Goal: Contribute content: Contribute content

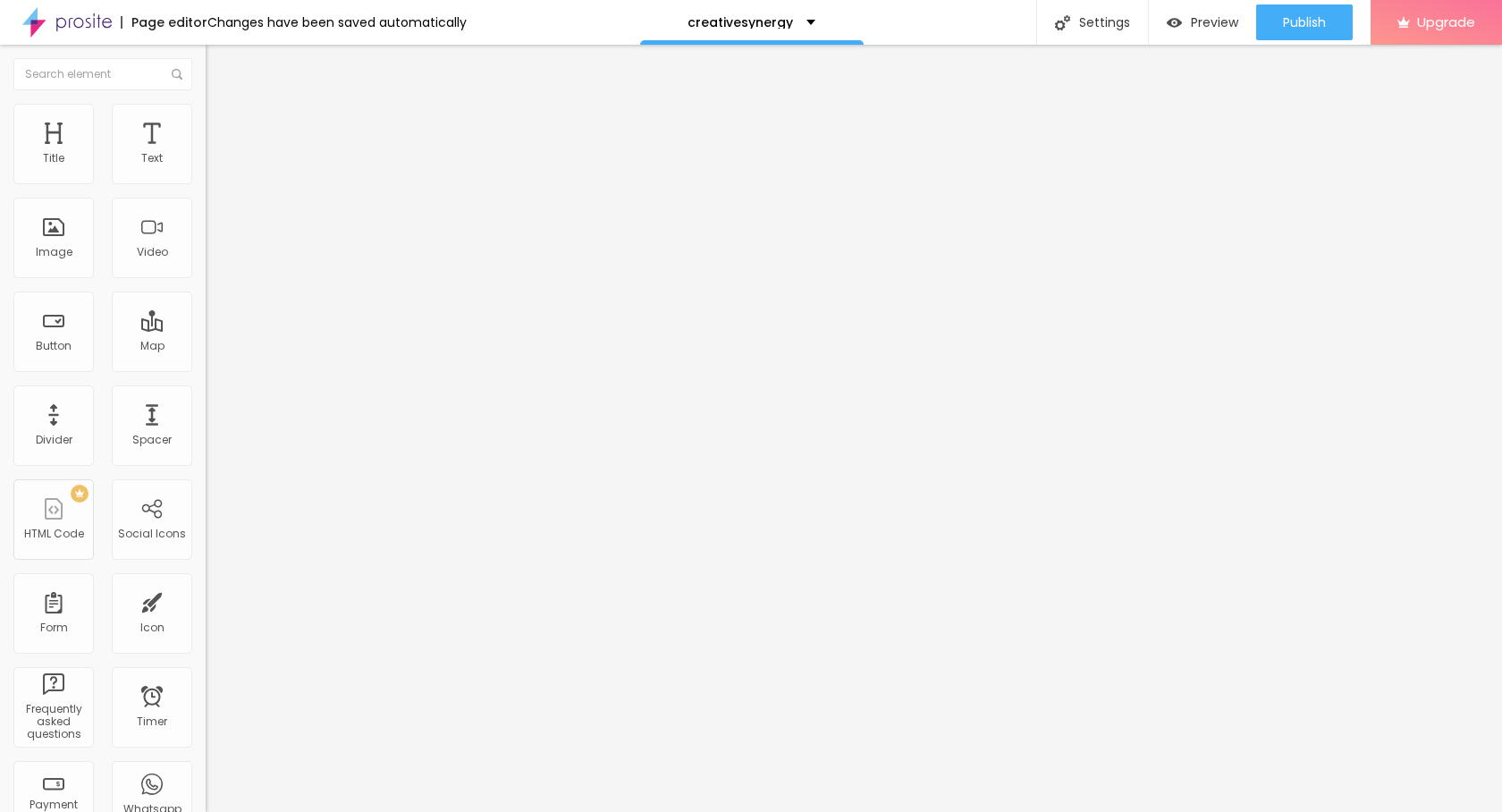
click at [205, 153] on span "Add image" at bounding box center [242, 147] width 73 height 15
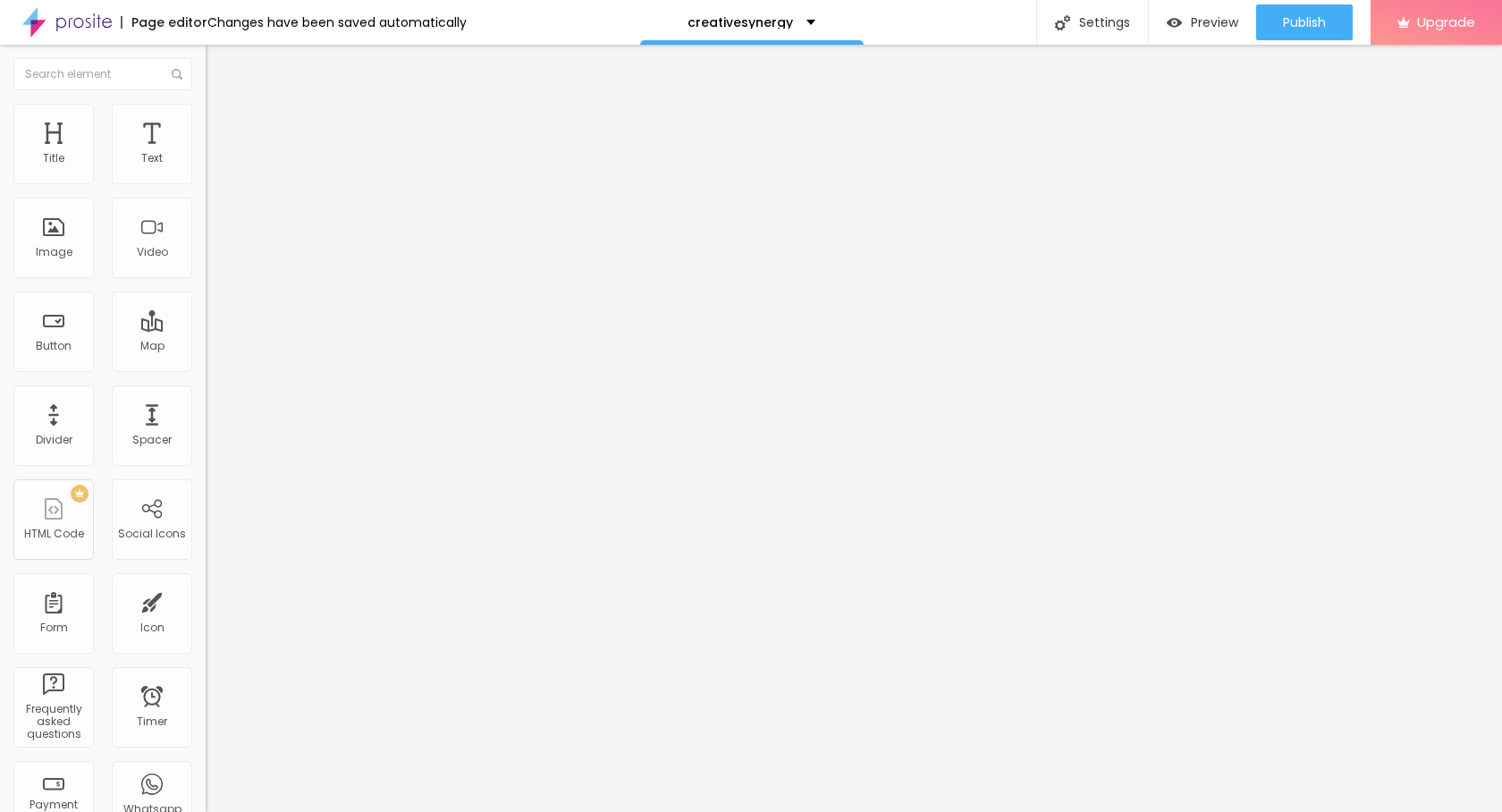
click at [222, 120] on span "Style" at bounding box center [234, 116] width 26 height 15
type input "95"
type input "75"
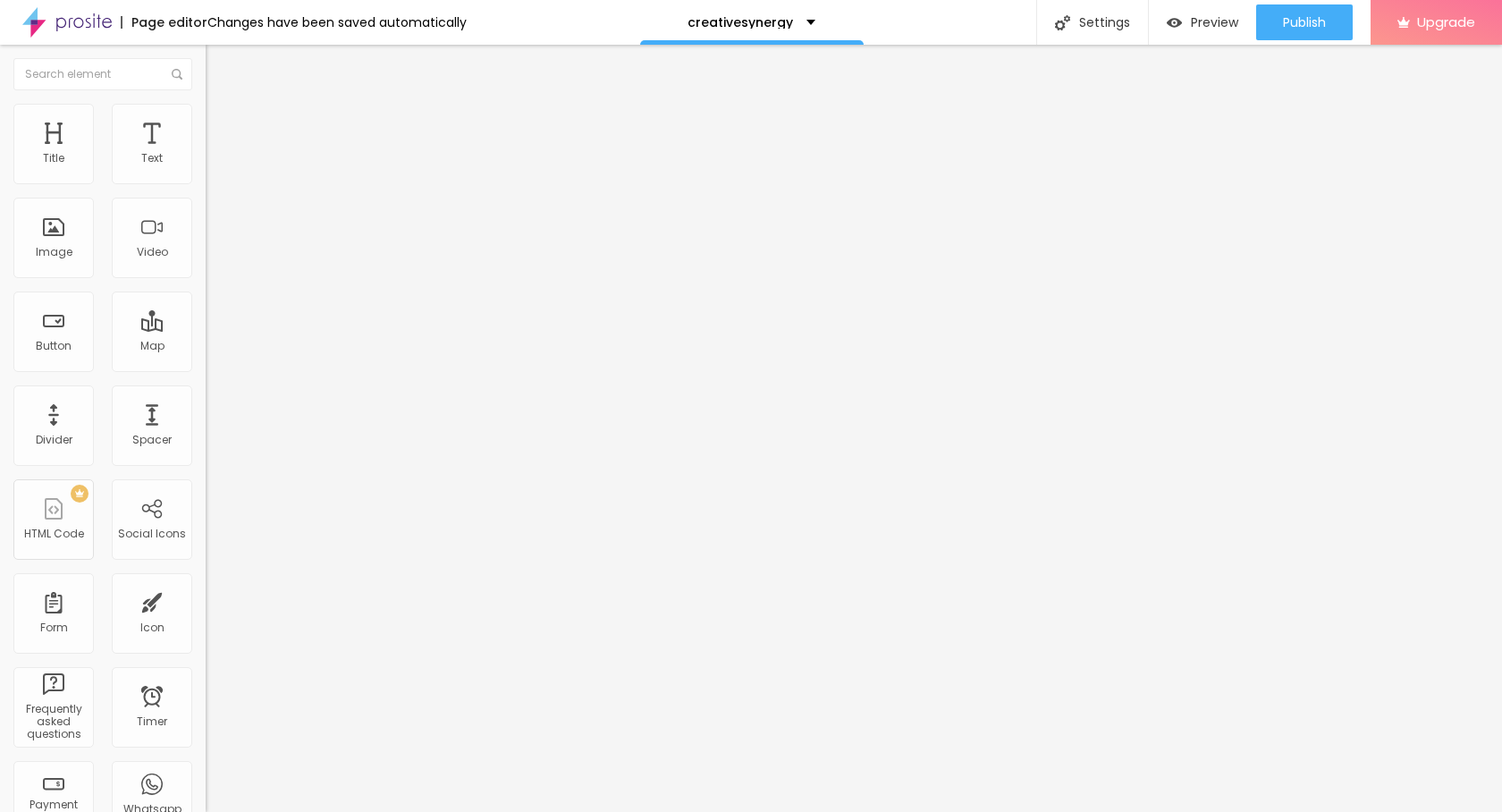
type input "55"
type input "40"
type input "35"
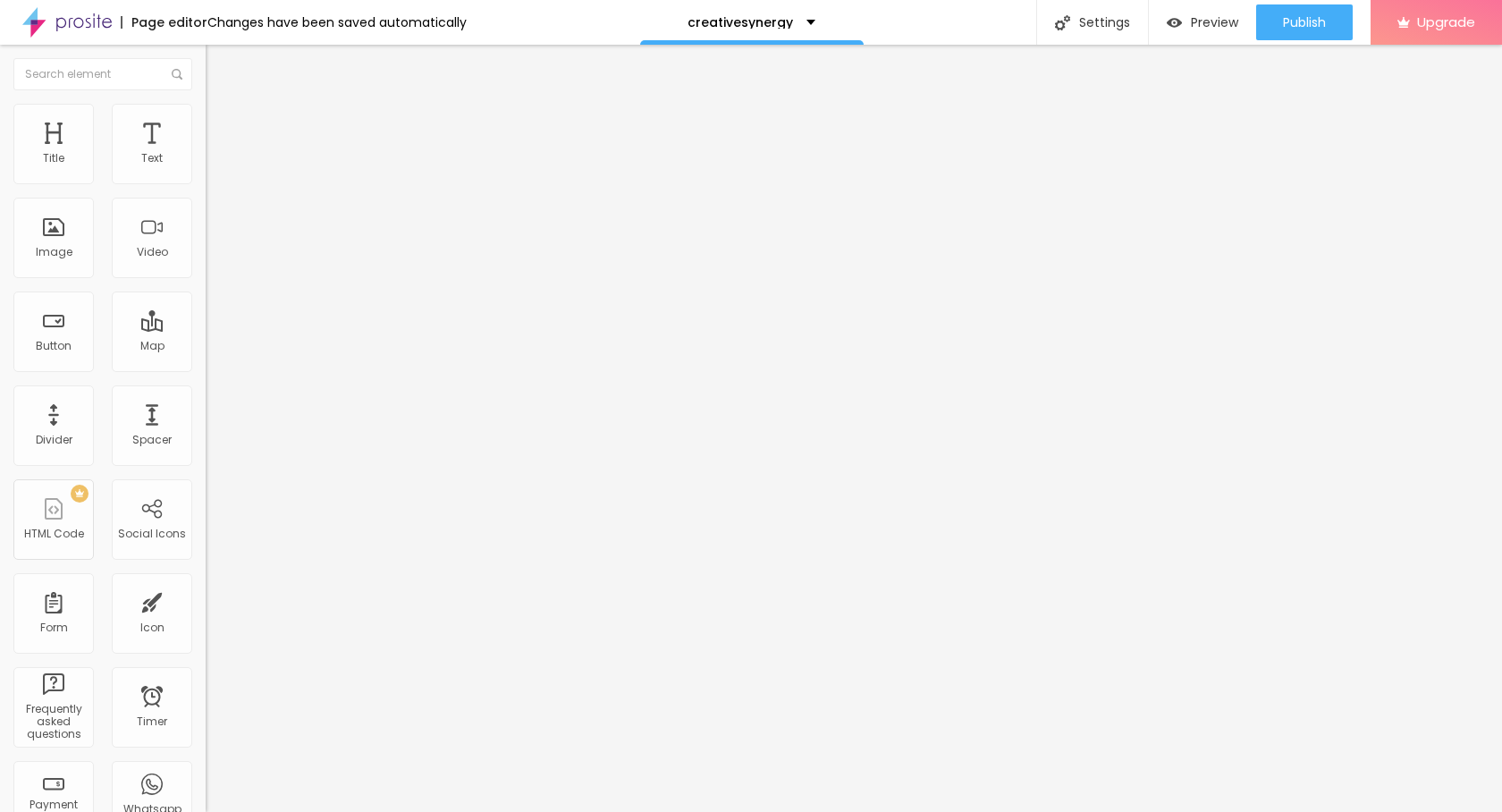
type input "35"
type input "30"
type input "25"
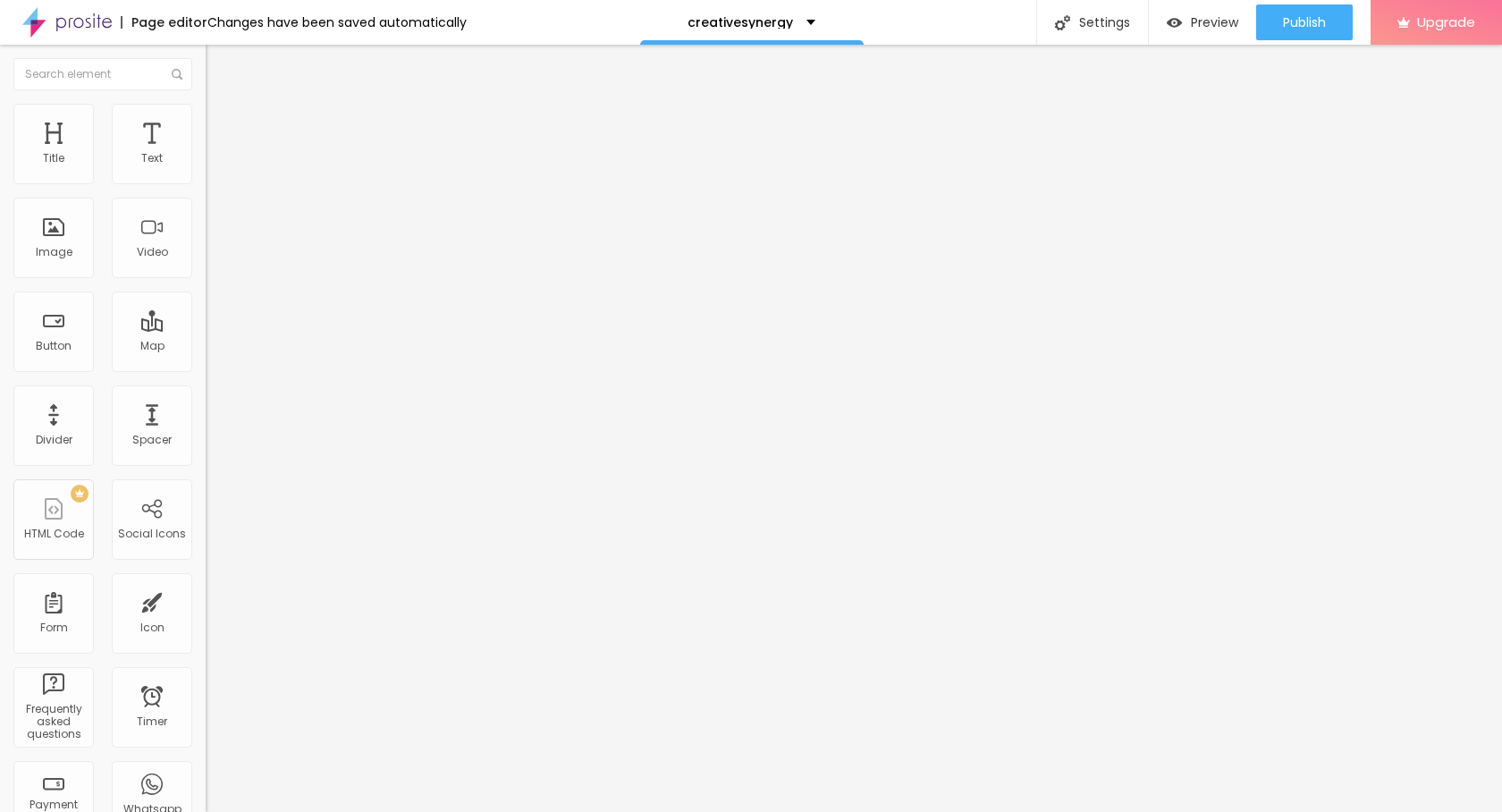
type input "20"
type input "15"
type input "10"
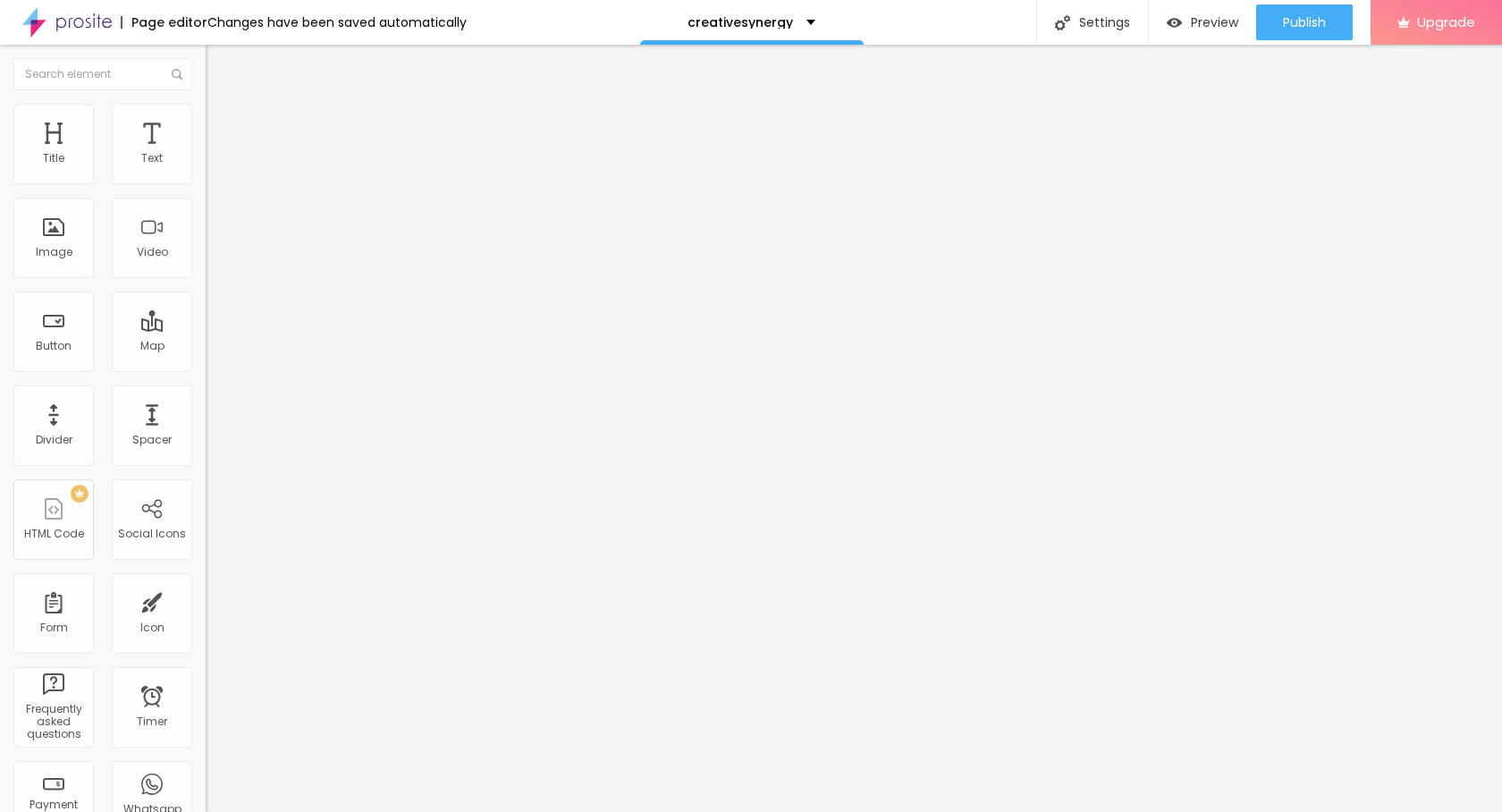
drag, startPoint x: 182, startPoint y: 191, endPoint x: 14, endPoint y: 193, distance: 168.0
type input "10"
click at [205, 183] on input "range" at bounding box center [263, 176] width 116 height 14
click at [219, 59] on img "button" at bounding box center [226, 65] width 14 height 14
click at [213, 166] on icon "button" at bounding box center [218, 160] width 11 height 11
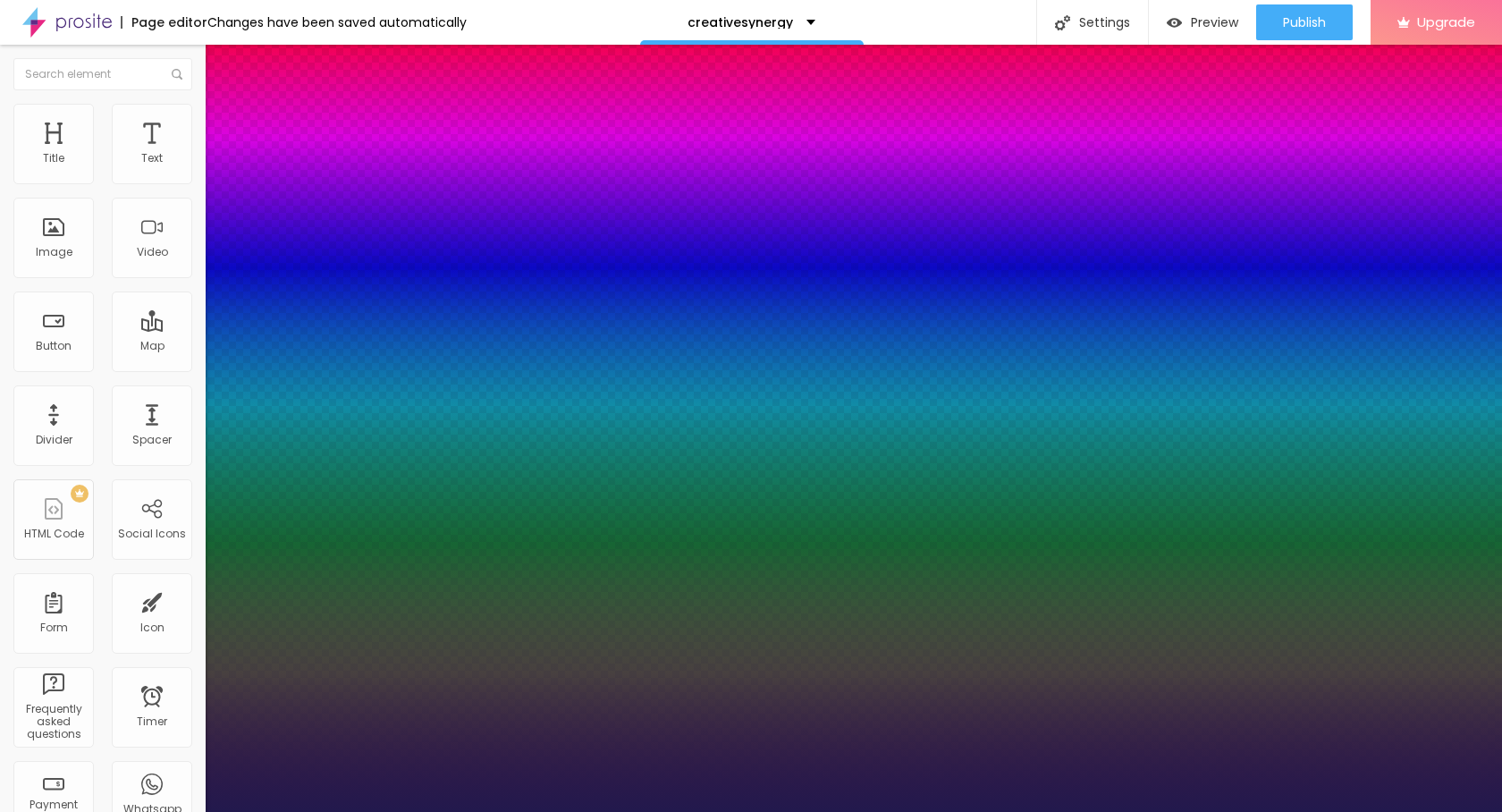
type input "1"
type input "24"
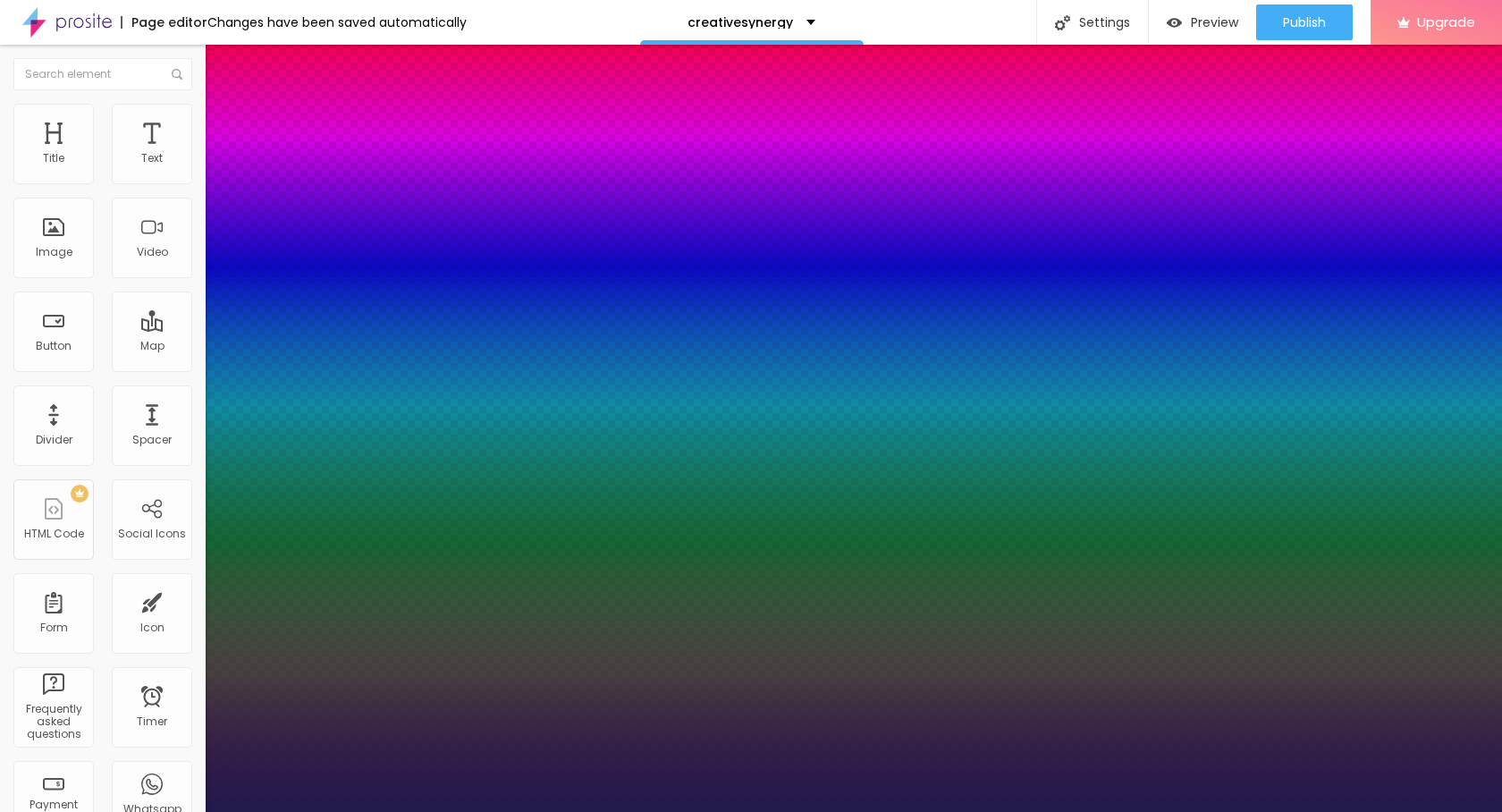
type input "1"
type input "24"
click at [33, 811] on div at bounding box center [751, 812] width 1502 height 0
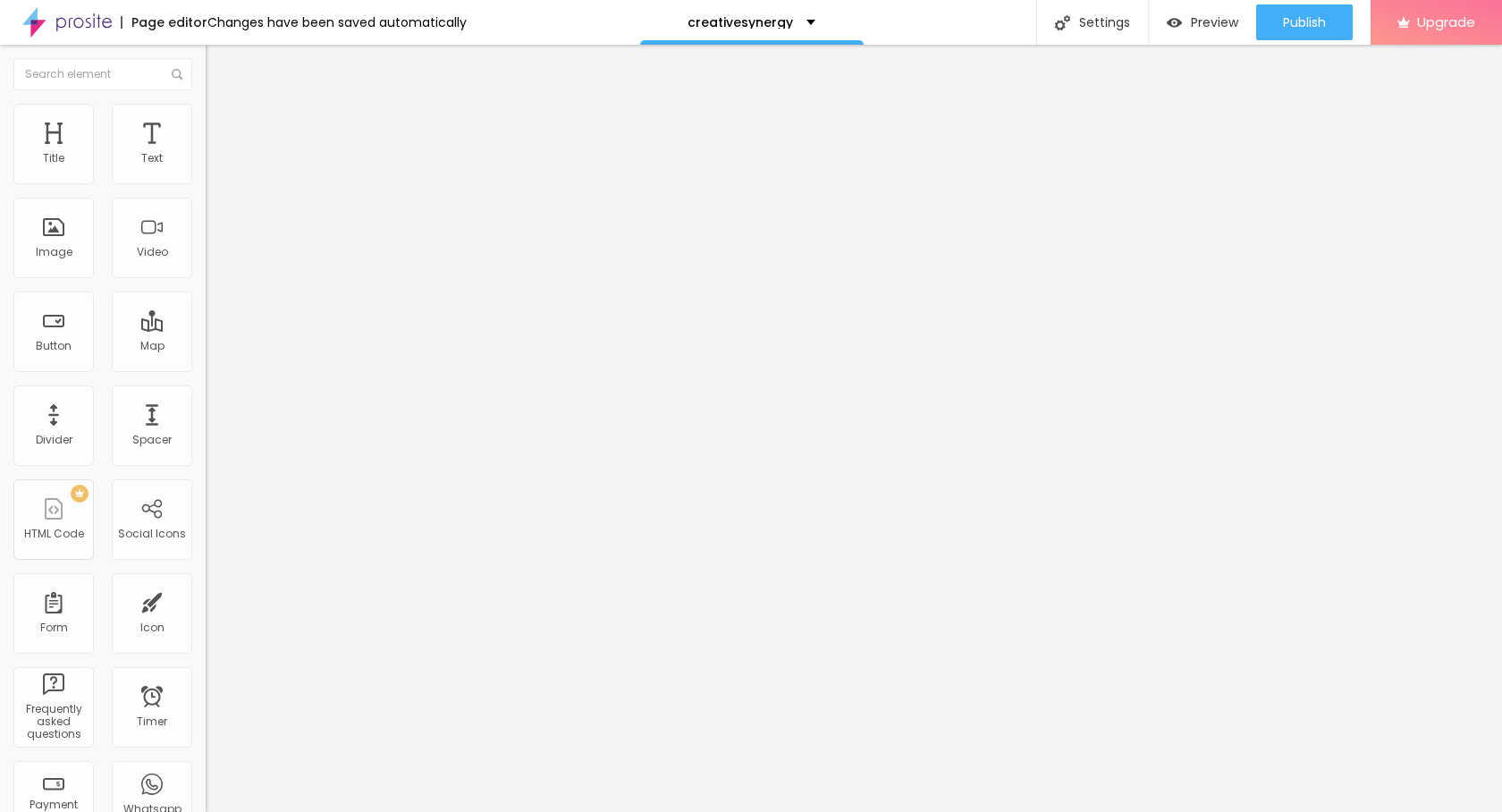
click at [219, 68] on img "button" at bounding box center [226, 65] width 14 height 14
click at [205, 168] on input "Click me" at bounding box center [313, 159] width 214 height 18
paste input "→ VIEW DOCUMENT HERE"
type input "→ VIEW DOCUMENT HERE"
click at [205, 368] on input "https://" at bounding box center [313, 359] width 214 height 18
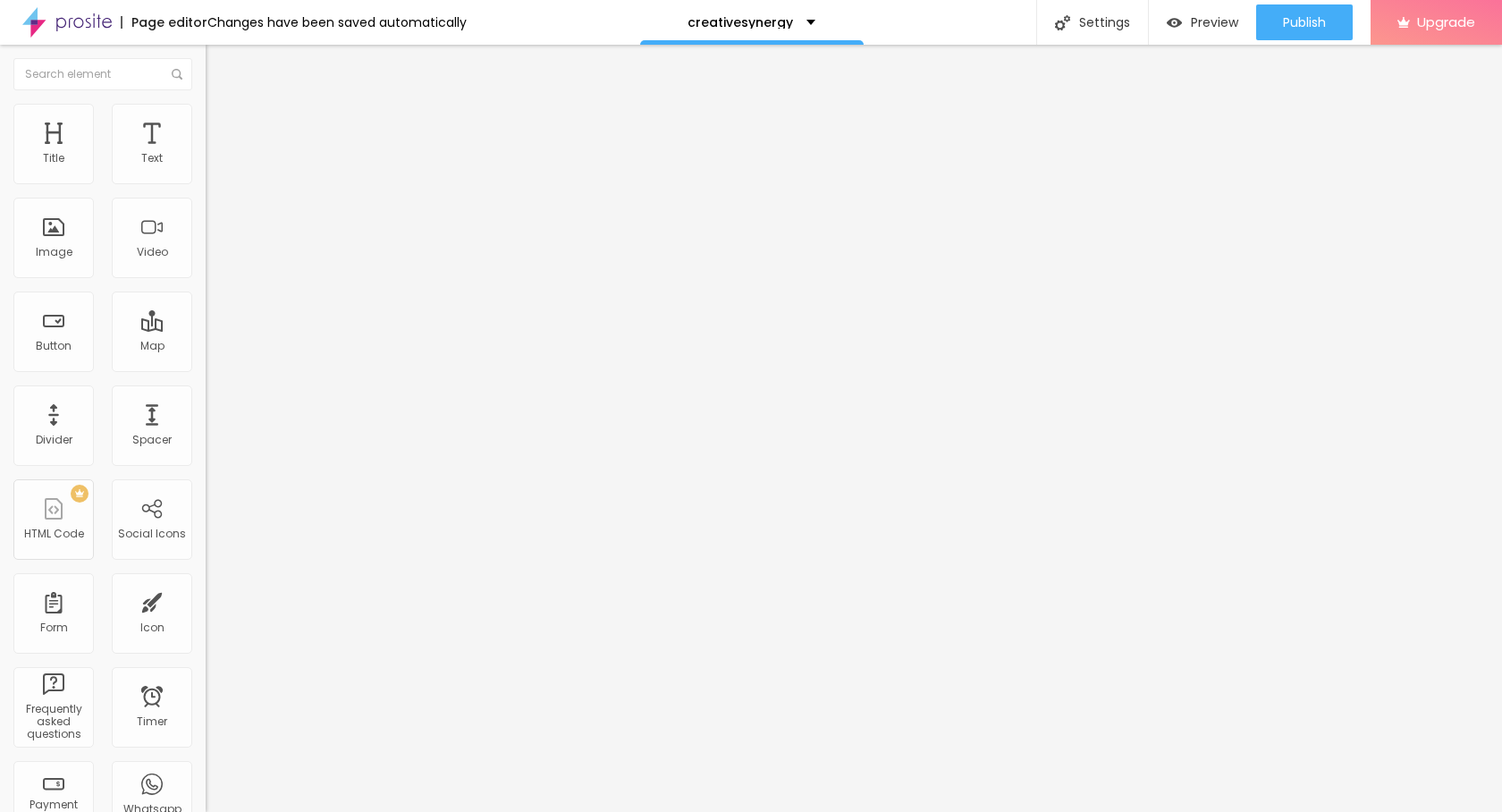
paste input "[DOMAIN_NAME][URL]"
type input "[URL][DOMAIN_NAME]"
click at [1268, 33] on button "Publish" at bounding box center [1304, 22] width 96 height 36
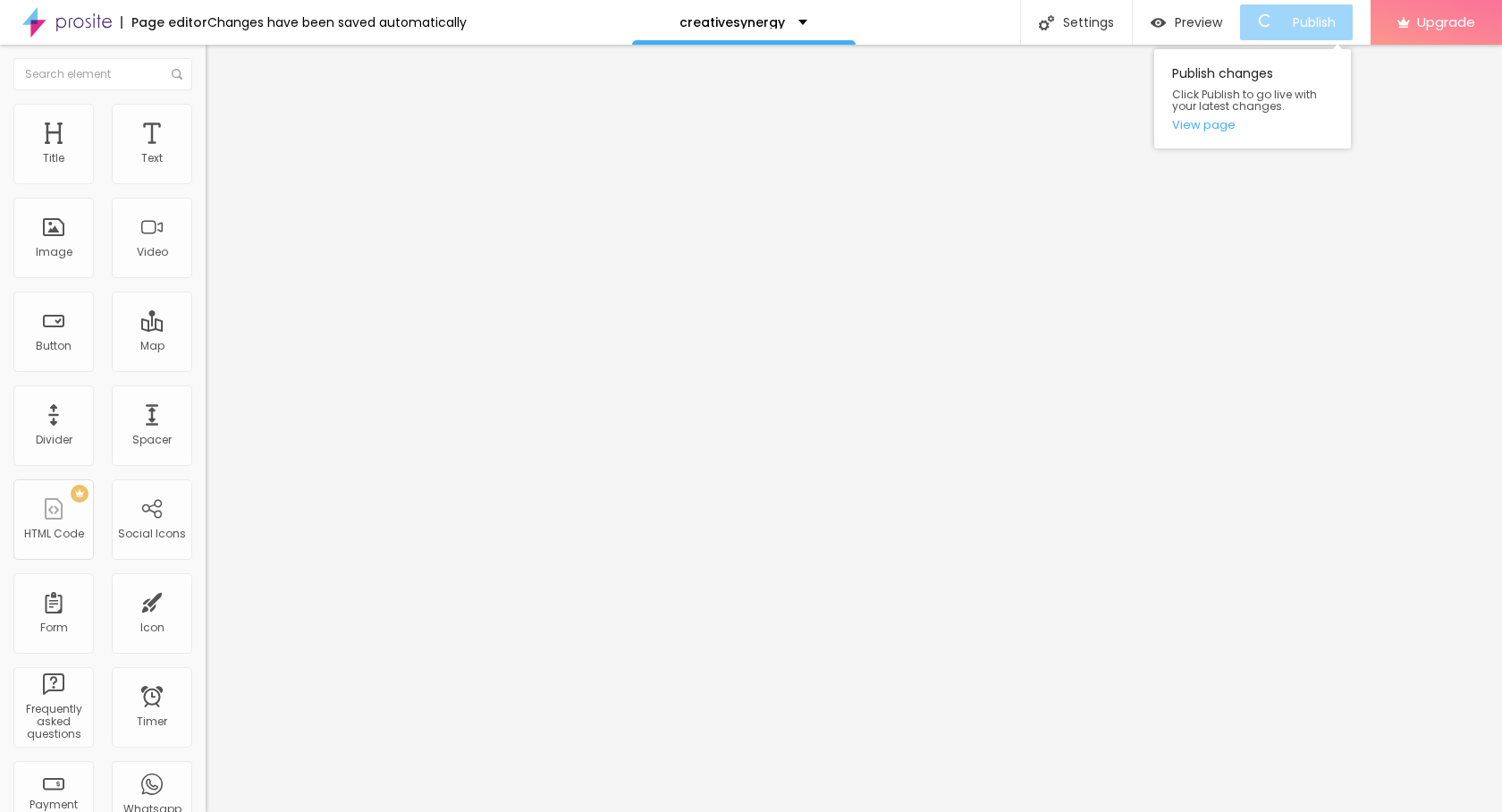
scroll to position [0, 0]
